Goal: Information Seeking & Learning: Learn about a topic

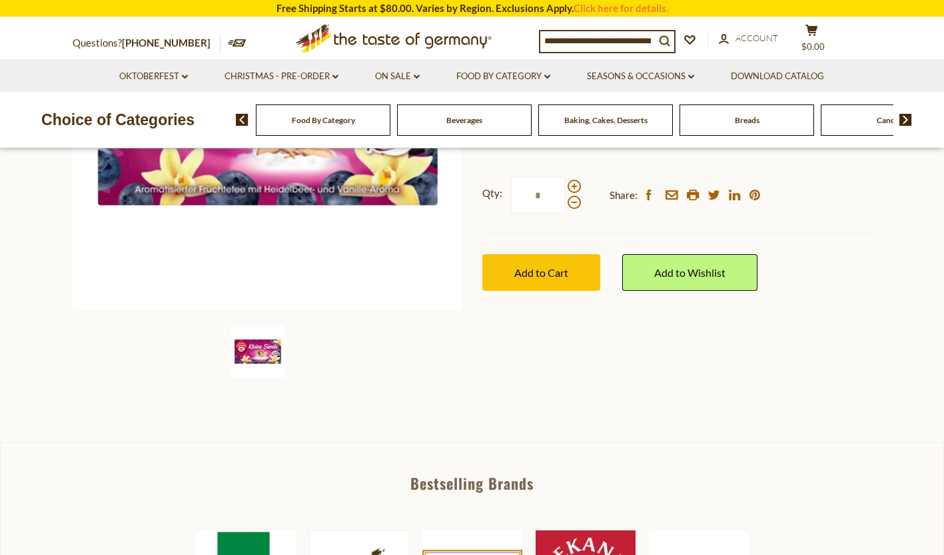
scroll to position [400, 0]
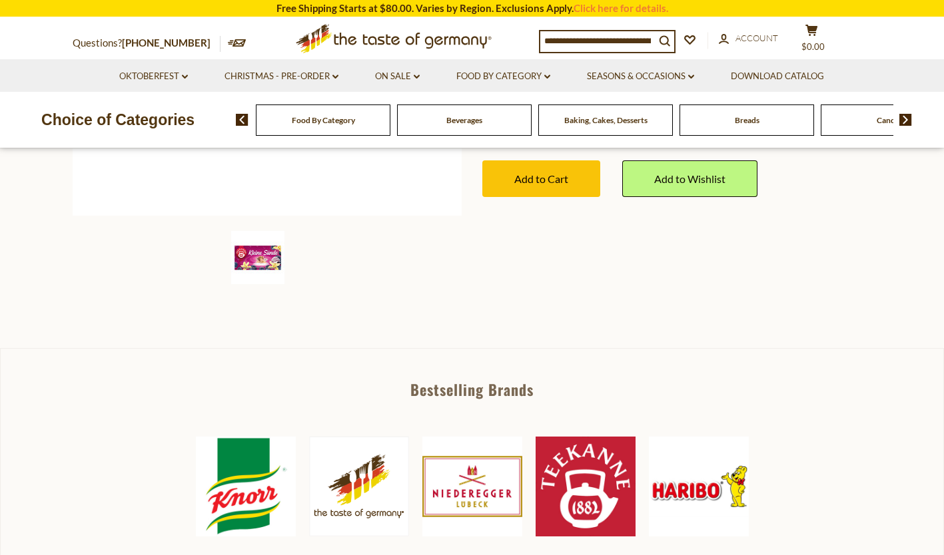
click at [576, 452] on img at bounding box center [585, 487] width 100 height 100
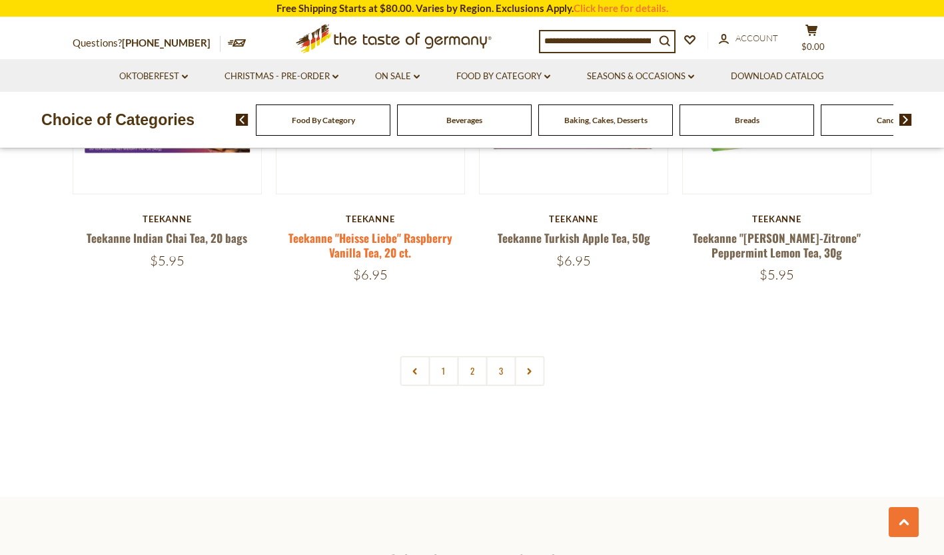
scroll to position [2797, 0]
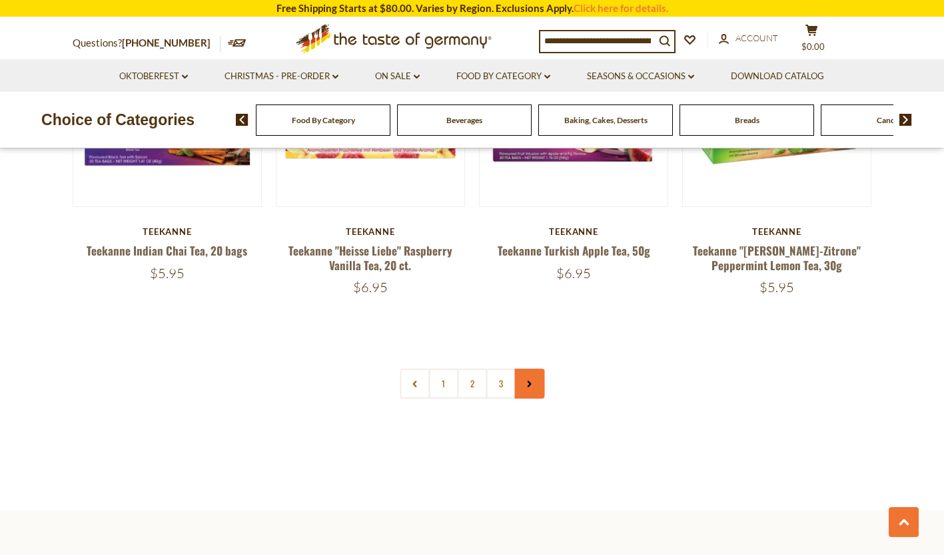
click at [530, 390] on link at bounding box center [529, 384] width 30 height 30
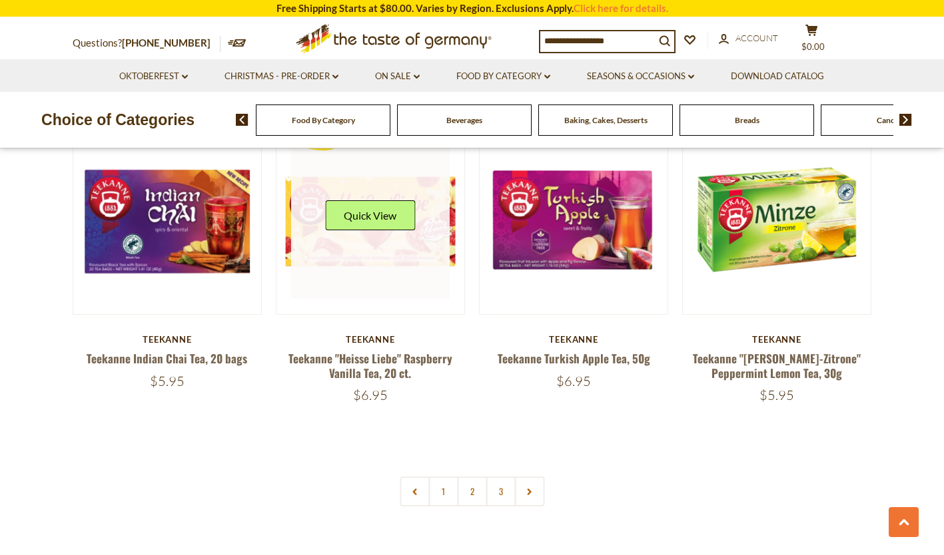
scroll to position [2664, 0]
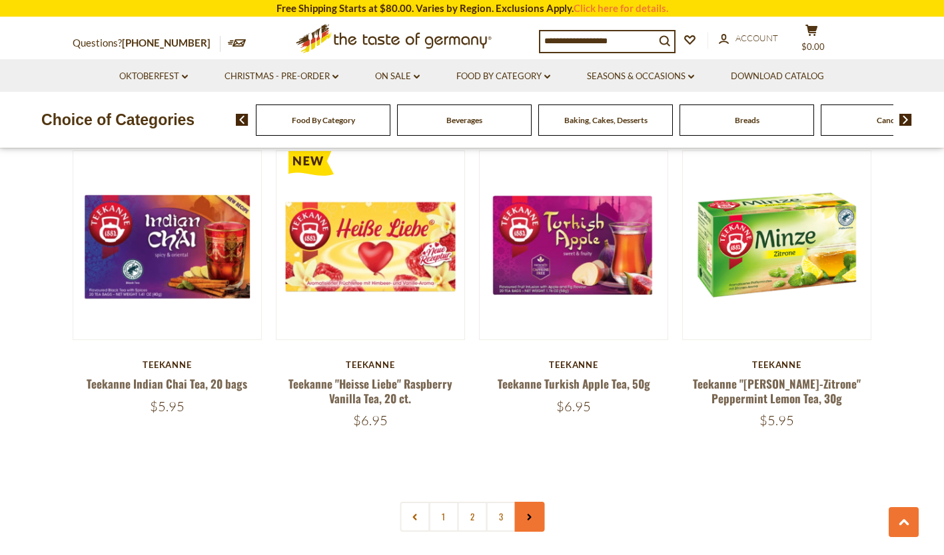
click at [525, 521] on link at bounding box center [529, 517] width 30 height 30
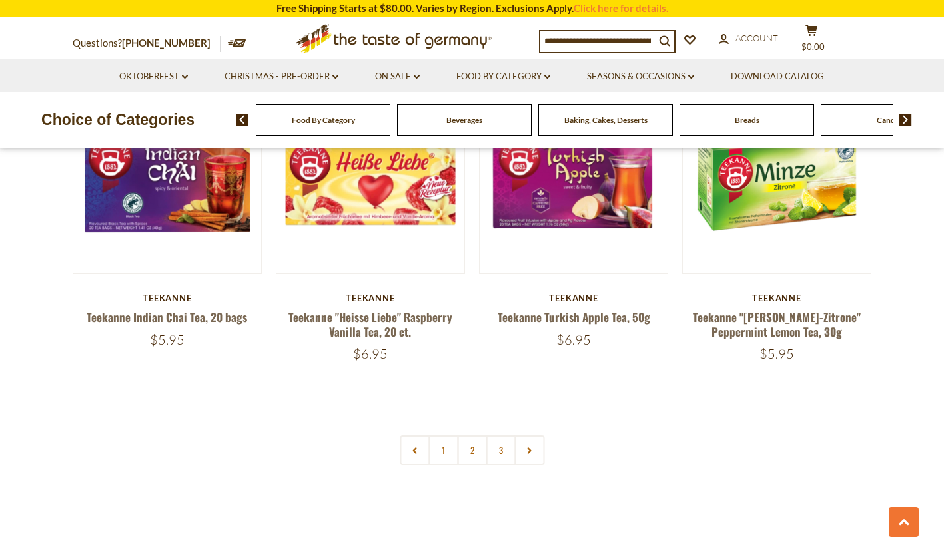
scroll to position [2797, 0]
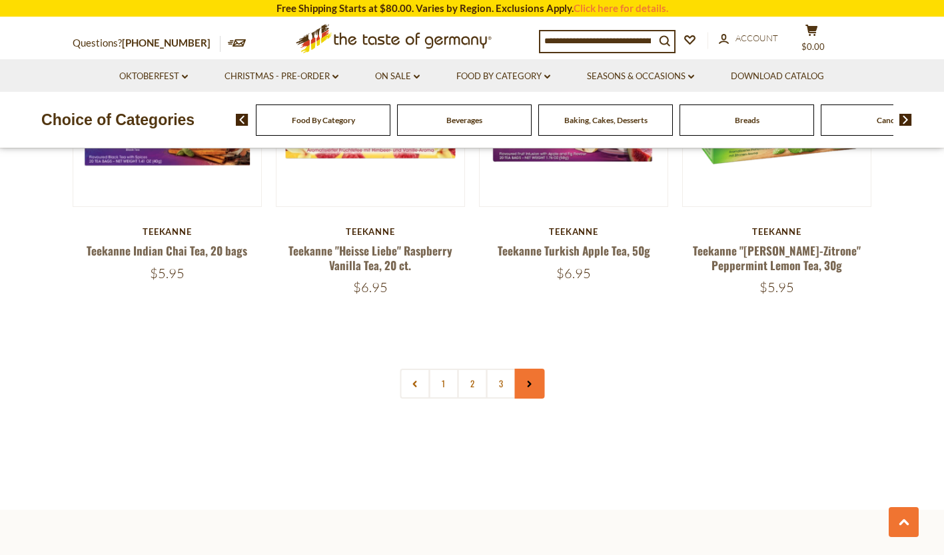
click at [535, 386] on link at bounding box center [529, 384] width 30 height 30
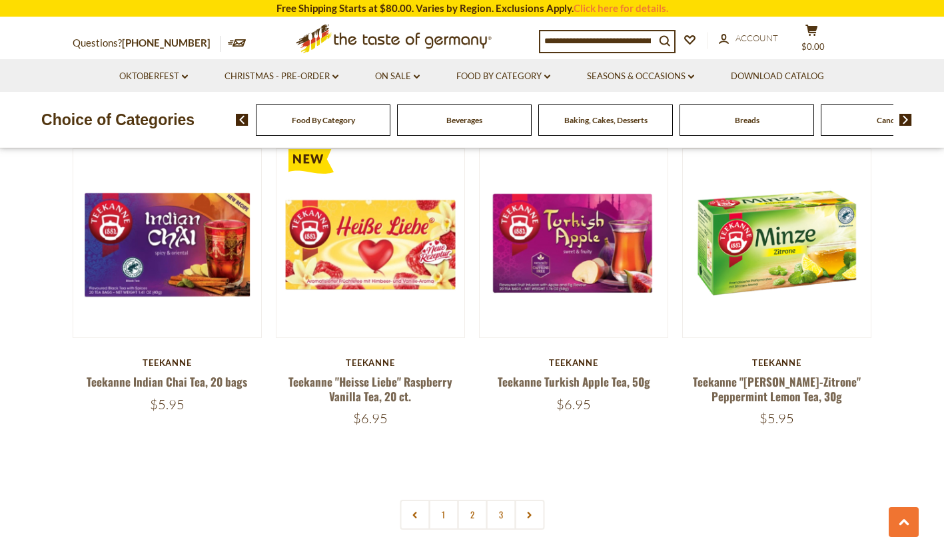
scroll to position [2730, 0]
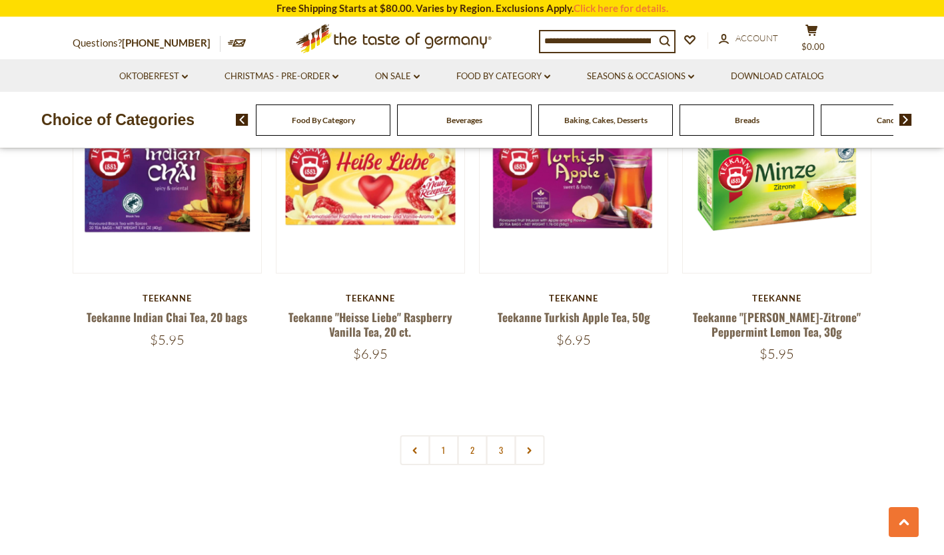
drag, startPoint x: 531, startPoint y: 460, endPoint x: 570, endPoint y: 501, distance: 56.0
click at [531, 459] on link at bounding box center [529, 450] width 30 height 30
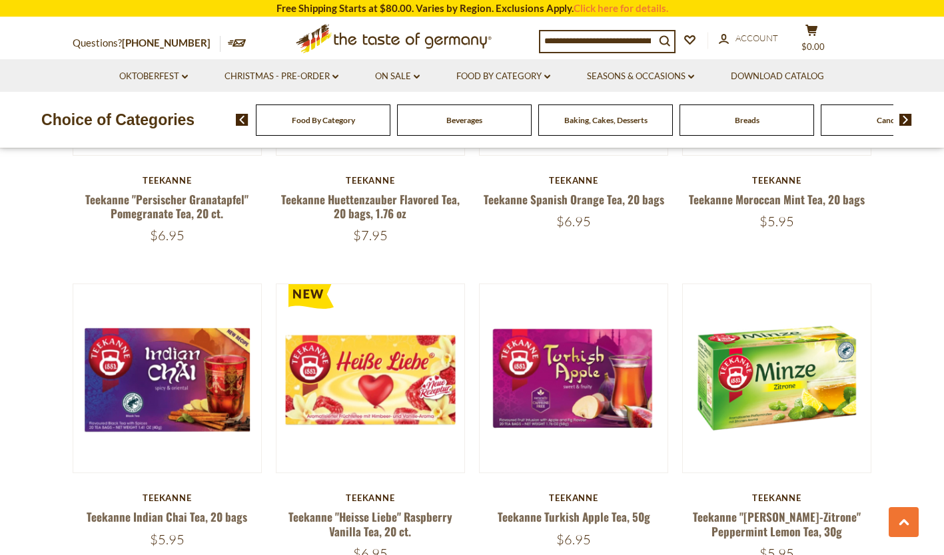
scroll to position [2930, 0]
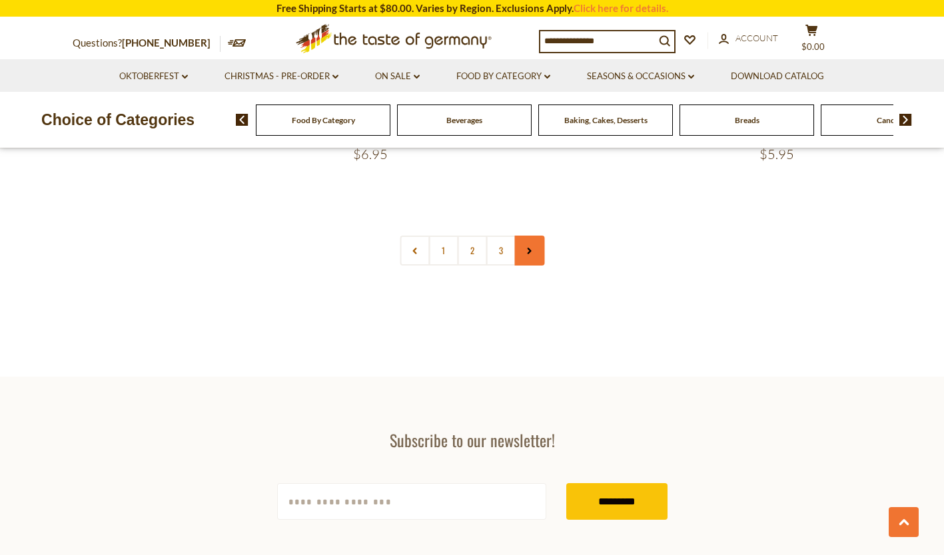
click at [535, 251] on link at bounding box center [529, 251] width 30 height 30
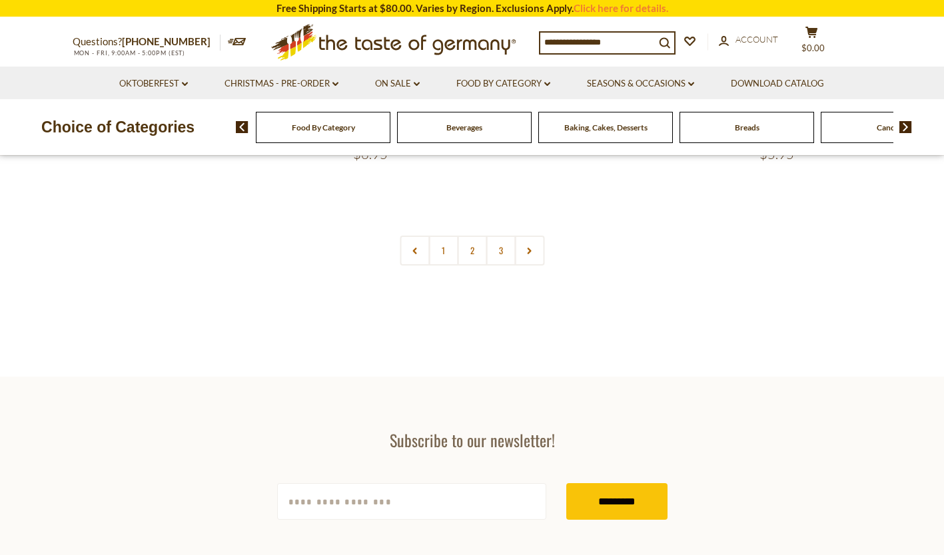
scroll to position [0, 0]
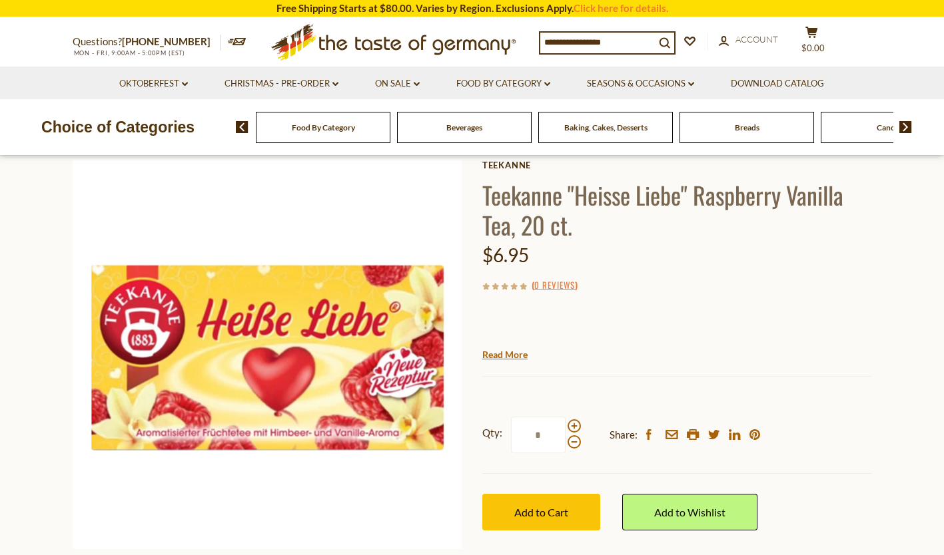
scroll to position [67, 0]
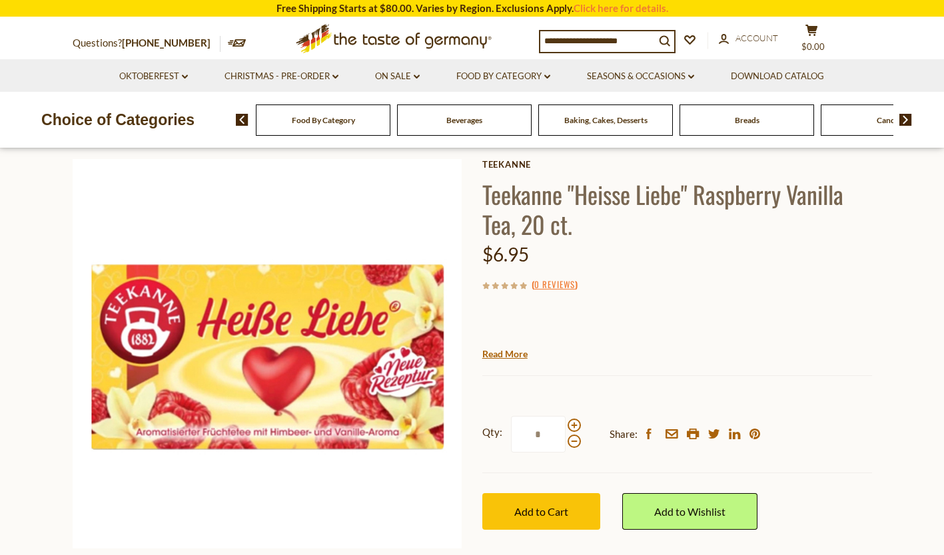
click at [516, 352] on link "Read More" at bounding box center [504, 354] width 45 height 13
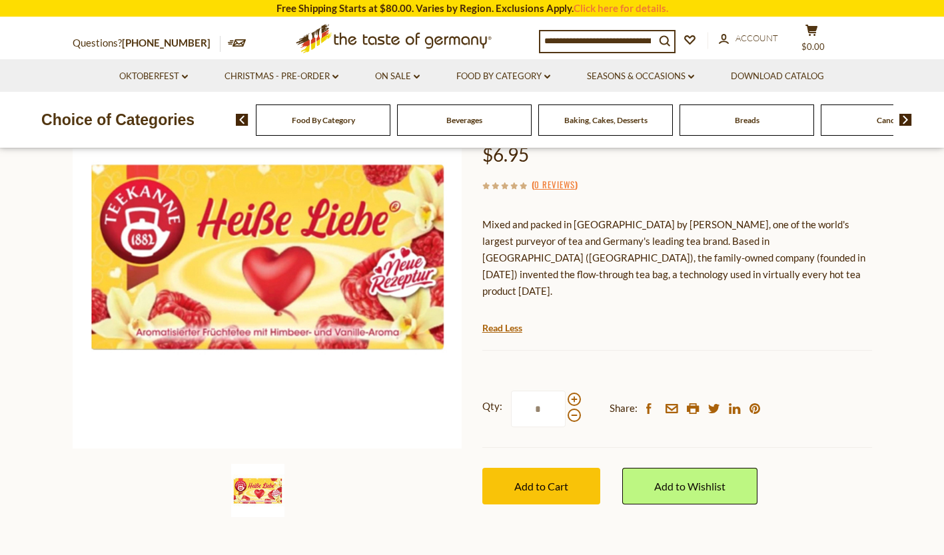
scroll to position [266, 0]
